Goal: Information Seeking & Learning: Learn about a topic

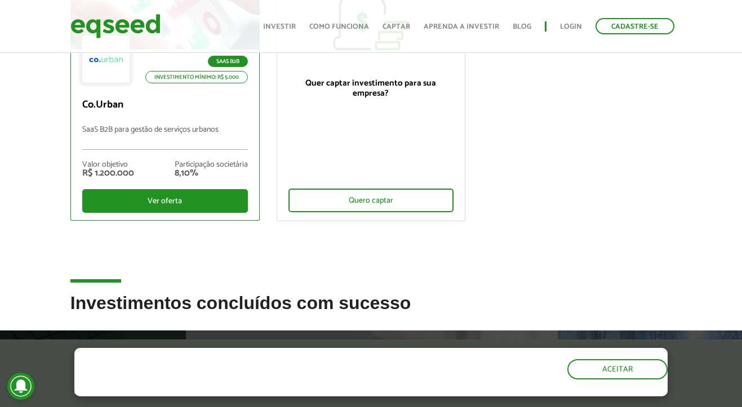
scroll to position [243, 0]
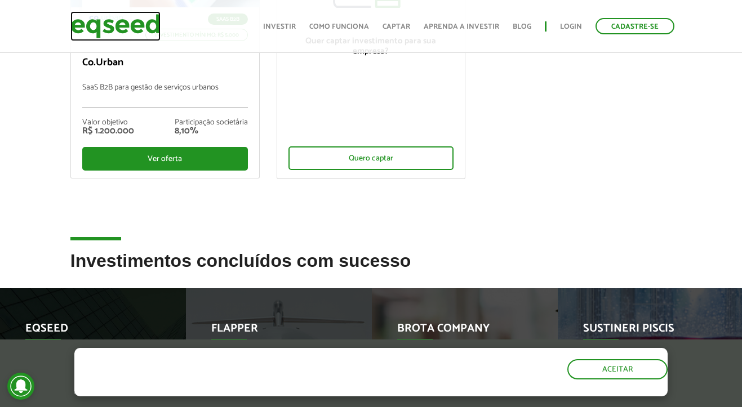
click at [130, 22] on img at bounding box center [115, 26] width 90 height 30
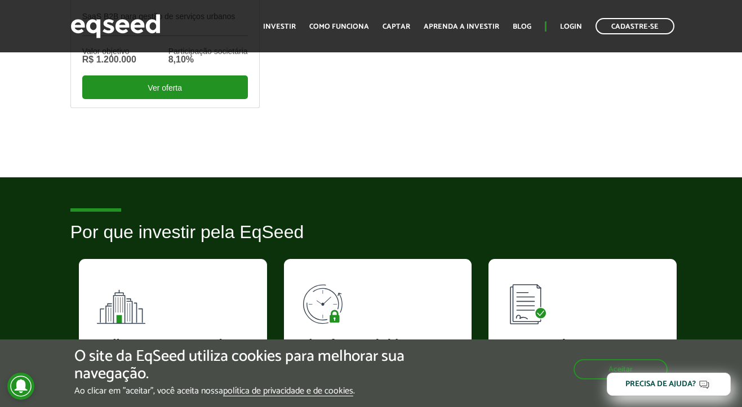
scroll to position [745, 0]
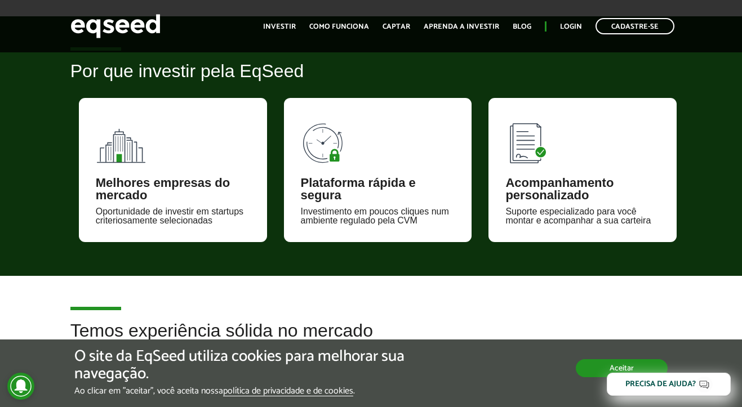
click at [585, 362] on button "Aceitar" at bounding box center [622, 368] width 92 height 18
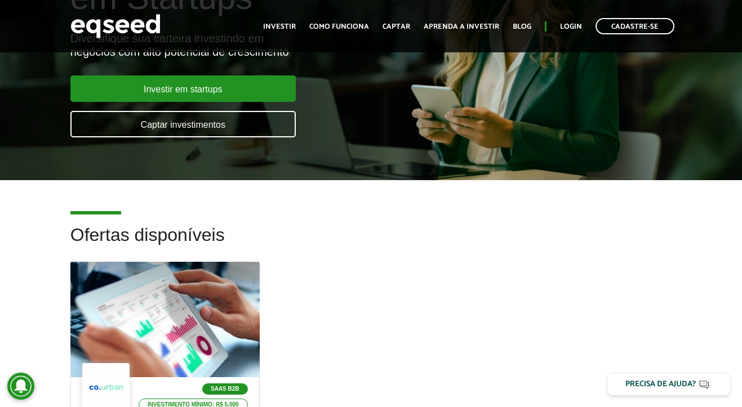
scroll to position [0, 0]
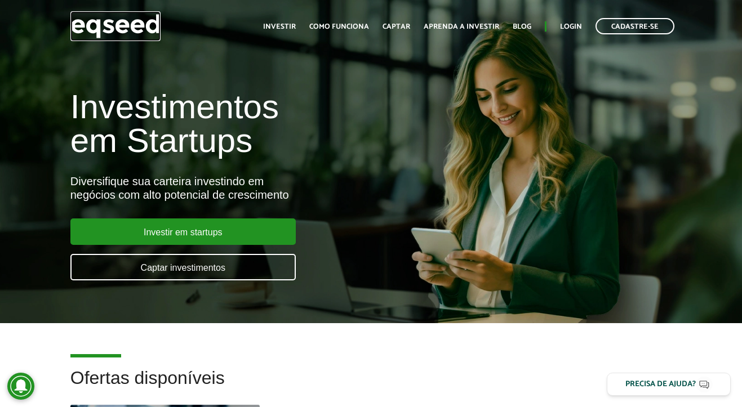
click at [146, 32] on img at bounding box center [115, 26] width 90 height 30
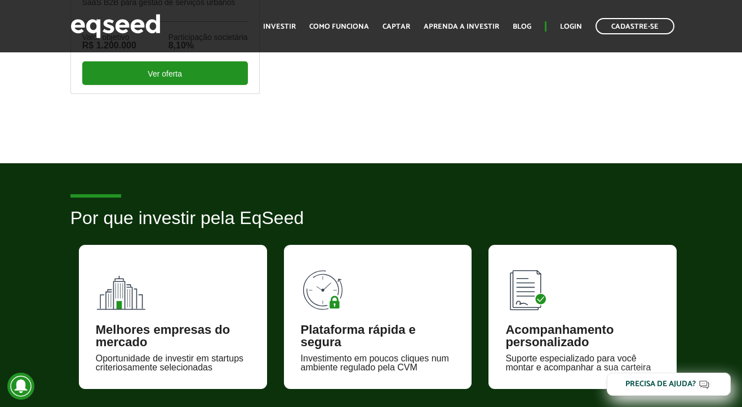
scroll to position [595, 0]
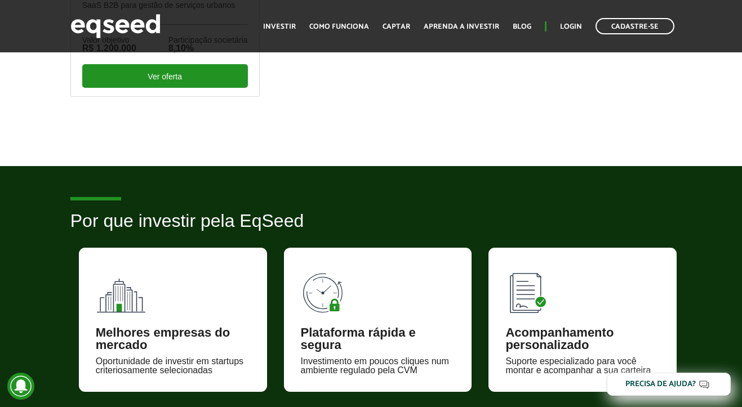
click at [276, 14] on div "Toggle navigation Início Investir Como funciona Captar Aprenda a investir Blog …" at bounding box center [468, 26] width 423 height 30
click at [288, 30] on link "Investir" at bounding box center [279, 26] width 33 height 7
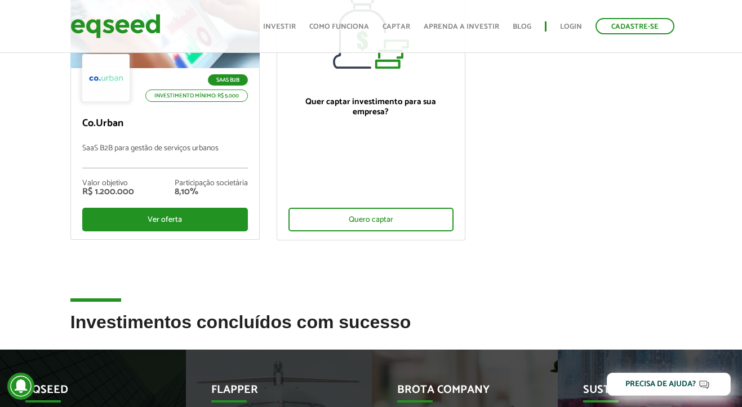
scroll to position [363, 0]
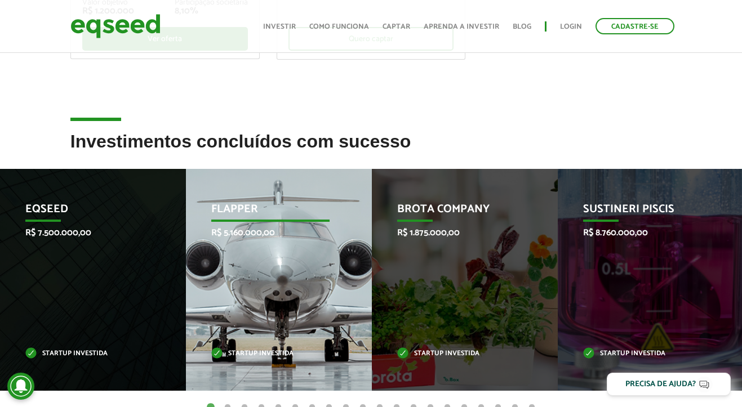
click at [190, 245] on div "Flapper R$ 5.160.000,00 Startup investida" at bounding box center [270, 280] width 169 height 222
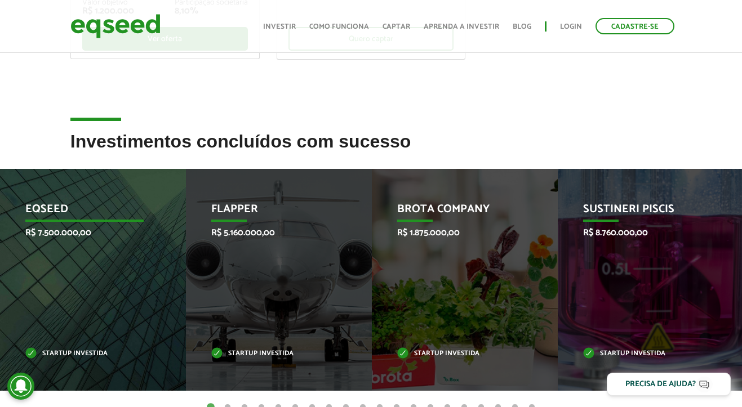
click at [128, 245] on div "EqSeed R$ 7.500.000,00 Startup investida" at bounding box center [84, 280] width 169 height 222
click at [141, 251] on div "EqSeed R$ 7.500.000,00 Startup investida" at bounding box center [84, 280] width 169 height 222
click at [51, 316] on div "EqSeed R$ 7.500.000,00 Startup investida" at bounding box center [84, 280] width 169 height 222
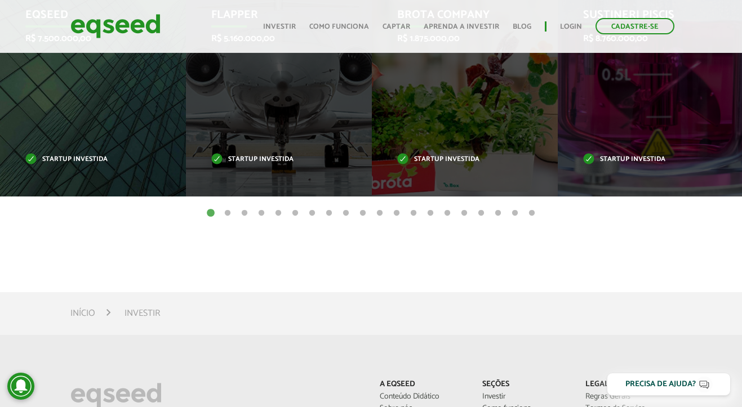
scroll to position [554, 0]
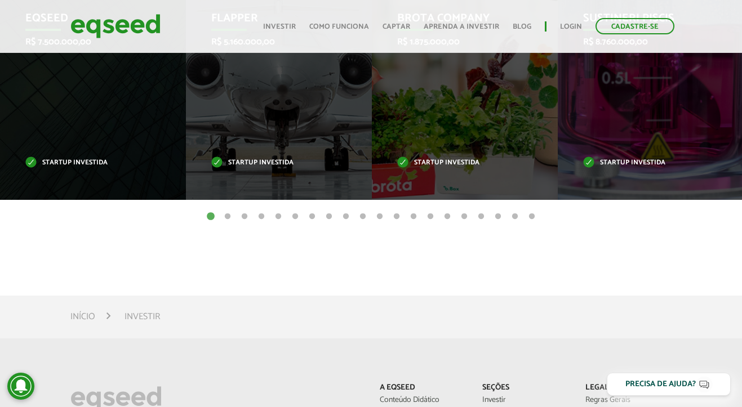
click at [145, 321] on li "Investir" at bounding box center [142, 316] width 35 height 15
click at [222, 216] on button "2" at bounding box center [227, 216] width 11 height 11
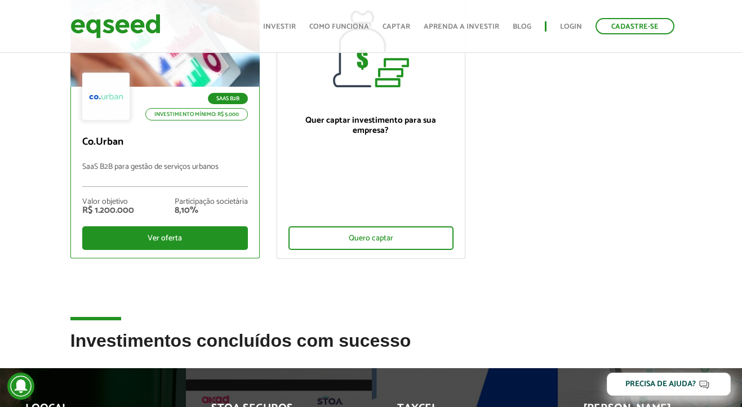
scroll to position [90, 0]
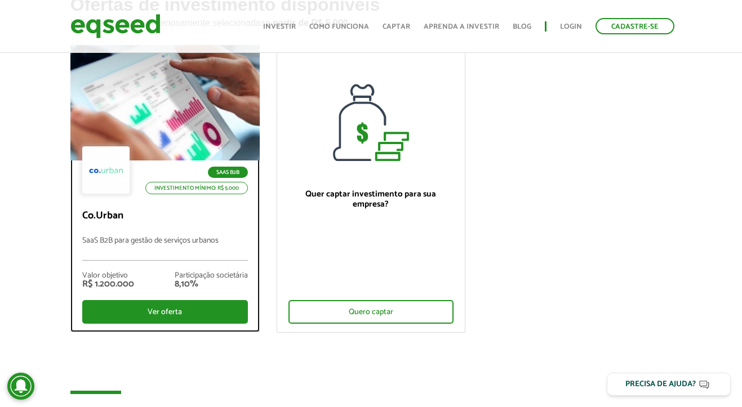
click at [180, 148] on div "SaaS B2B Investimento mínimo: R$ 5.000" at bounding box center [165, 171] width 166 height 50
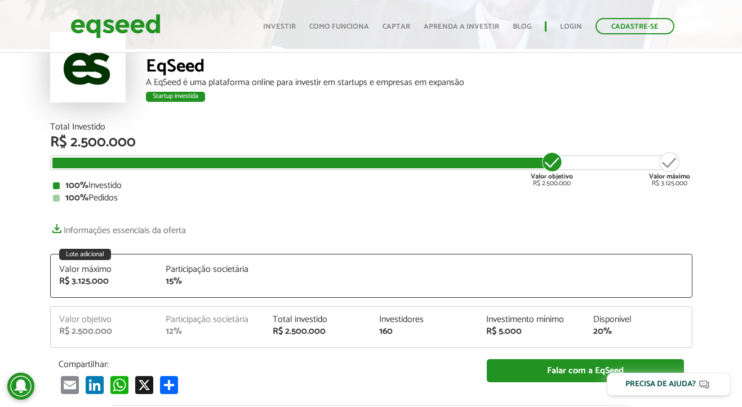
scroll to position [69, 0]
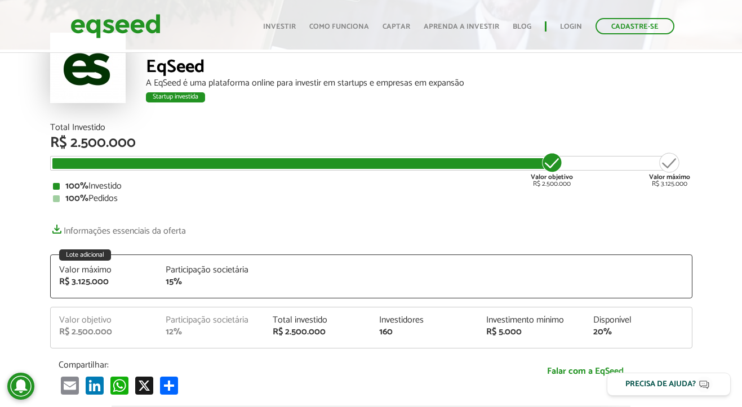
click at [139, 219] on div "Total Investido R$ 2.500.000 Valor objetivo R$ 2.500.000 Valor máximo R$ 3.125.…" at bounding box center [371, 259] width 642 height 272
click at [139, 228] on link "Informações essenciais da oferta" at bounding box center [118, 228] width 136 height 16
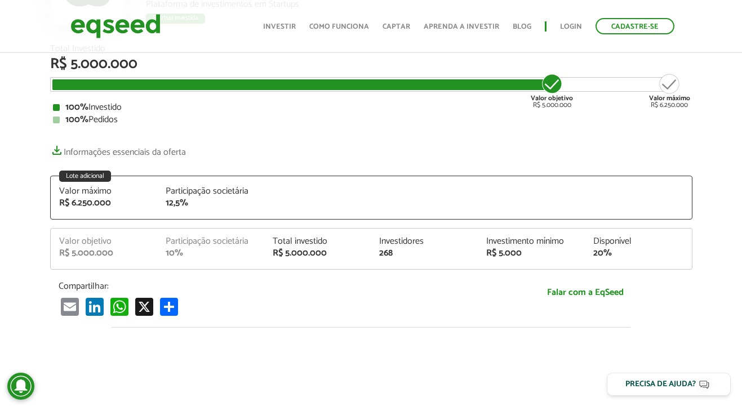
scroll to position [145, 0]
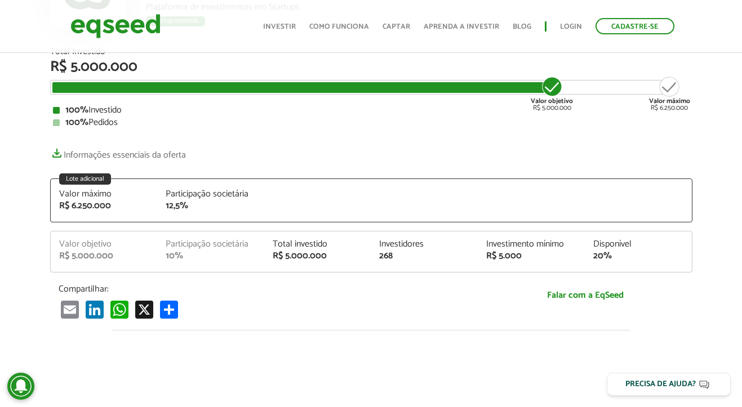
click at [461, 139] on div "Total Investido R$ 5.000.000 Valor objetivo R$ 5.000.000 Valor máximo R$ 6.250.…" at bounding box center [371, 183] width 642 height 272
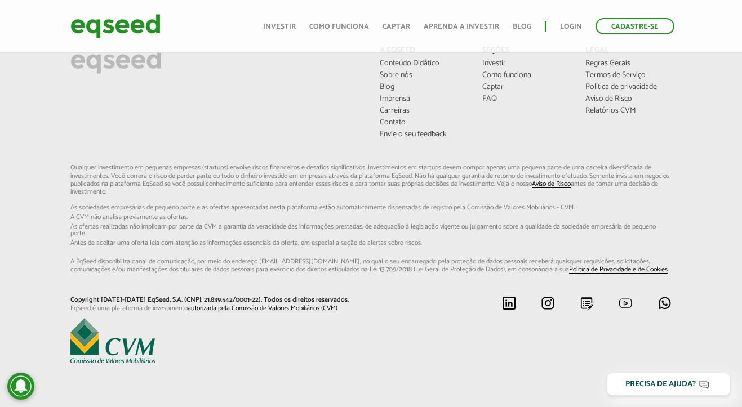
scroll to position [2339, 0]
